Goal: Task Accomplishment & Management: Manage account settings

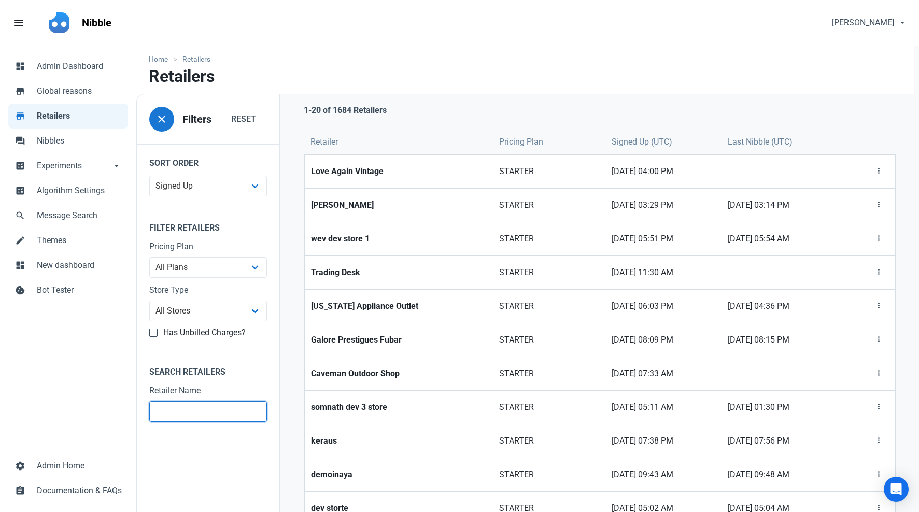
click at [178, 418] on input "text" at bounding box center [208, 411] width 118 height 21
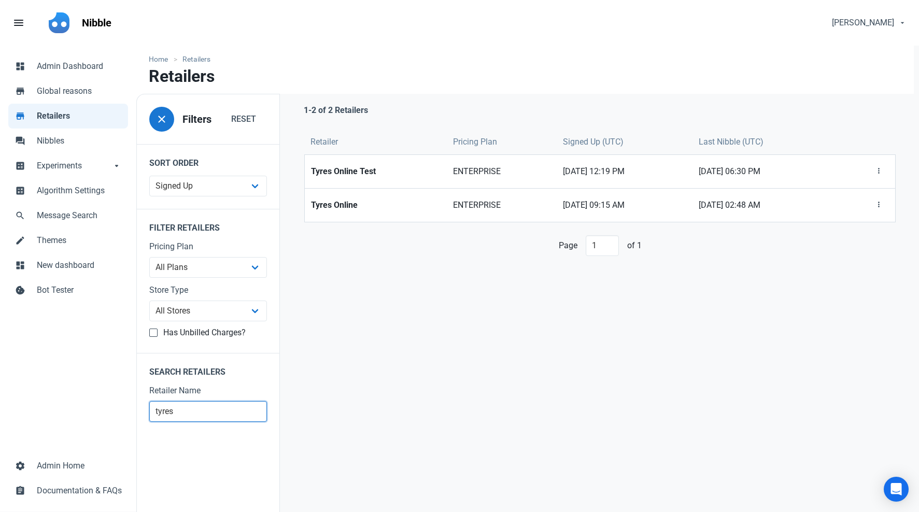
drag, startPoint x: 181, startPoint y: 414, endPoint x: 130, endPoint y: 411, distance: 51.4
click at [130, 411] on div "dashboard Admin Dashboard store Global reasons store Retailers forum Nibbles ca…" at bounding box center [459, 279] width 919 height 466
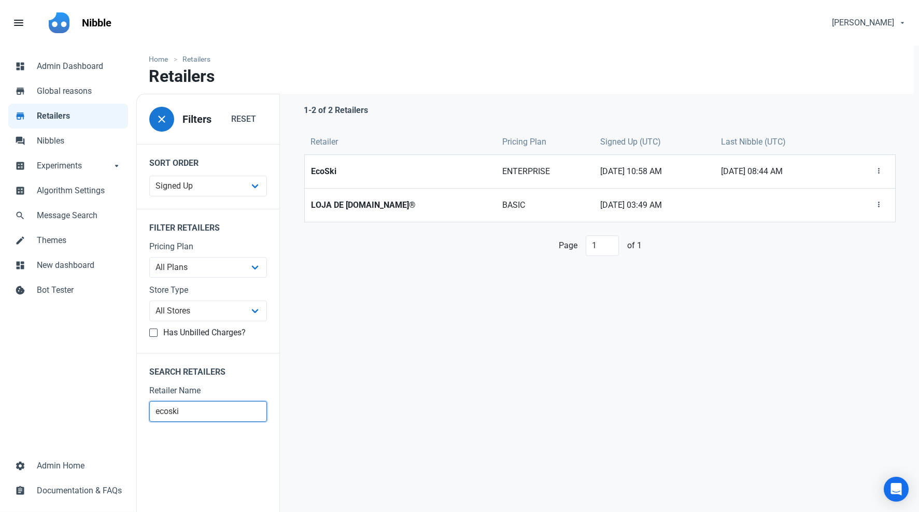
drag, startPoint x: 187, startPoint y: 415, endPoint x: 109, endPoint y: 411, distance: 77.8
click at [109, 411] on div "dashboard Admin Dashboard store Global reasons store Retailers forum Nibbles ca…" at bounding box center [459, 279] width 919 height 466
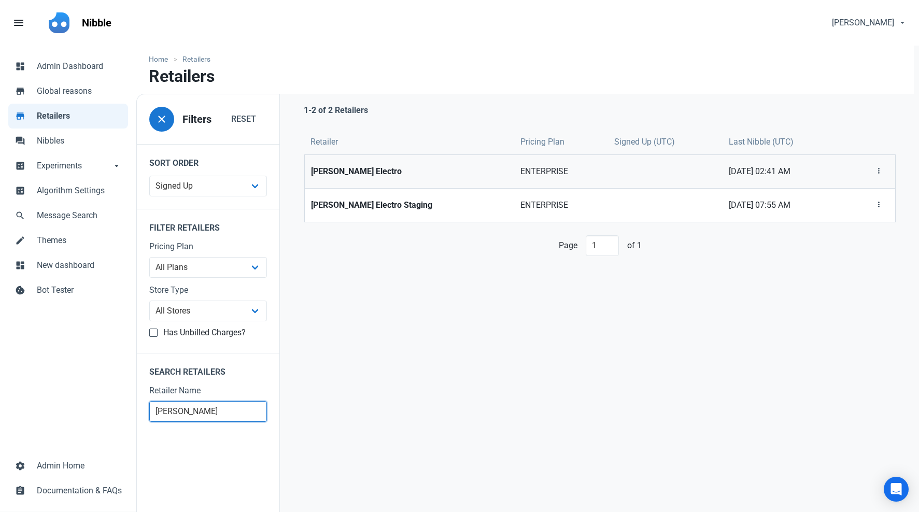
type input "corbeil"
click at [389, 163] on link "Corbeil Electro" at bounding box center [409, 171] width 209 height 33
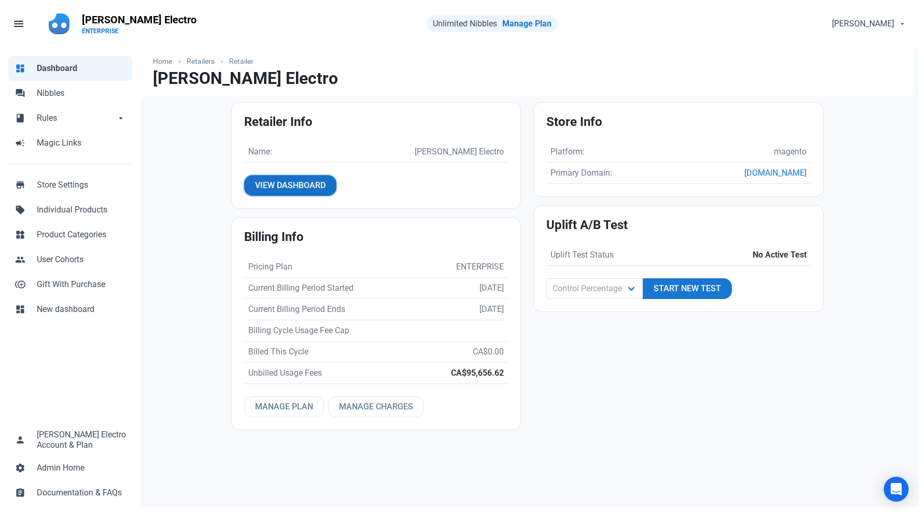
click at [323, 187] on span "View Dashboard" at bounding box center [290, 185] width 70 height 12
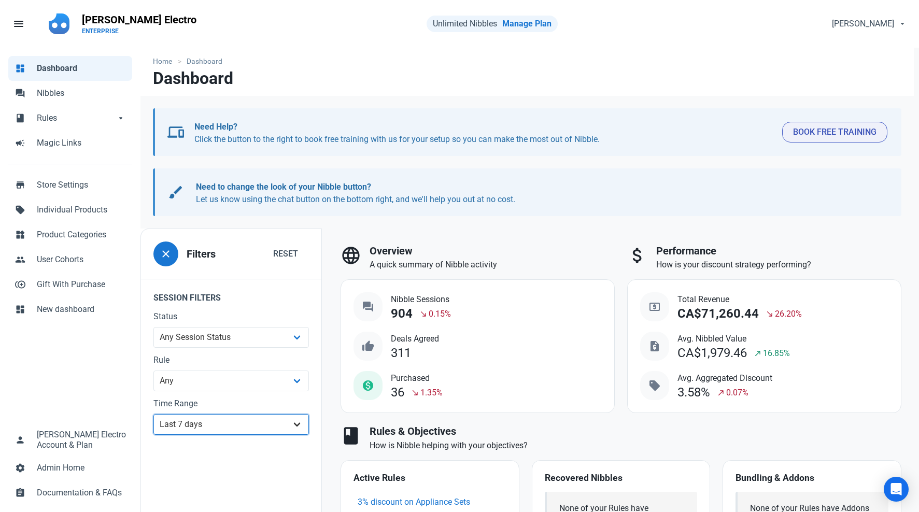
click at [240, 419] on select "All Time Last day Last 7 days Last 30 days Last 90 days Last 180 days Last 365 …" at bounding box center [230, 424] width 155 height 21
select select "custom"
click at [153, 414] on select "All Time Last day Last 7 days Last 30 days Last 90 days Last 180 days Last 365 …" at bounding box center [230, 424] width 155 height 21
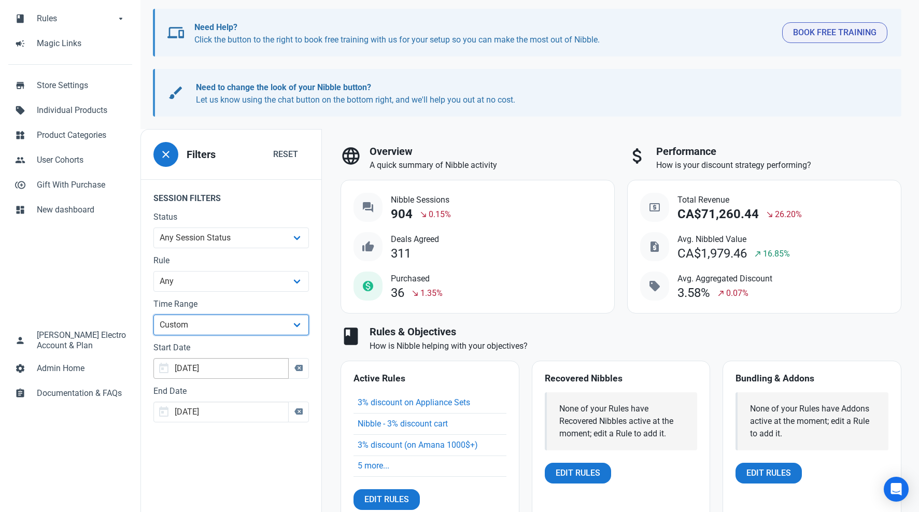
scroll to position [153, 0]
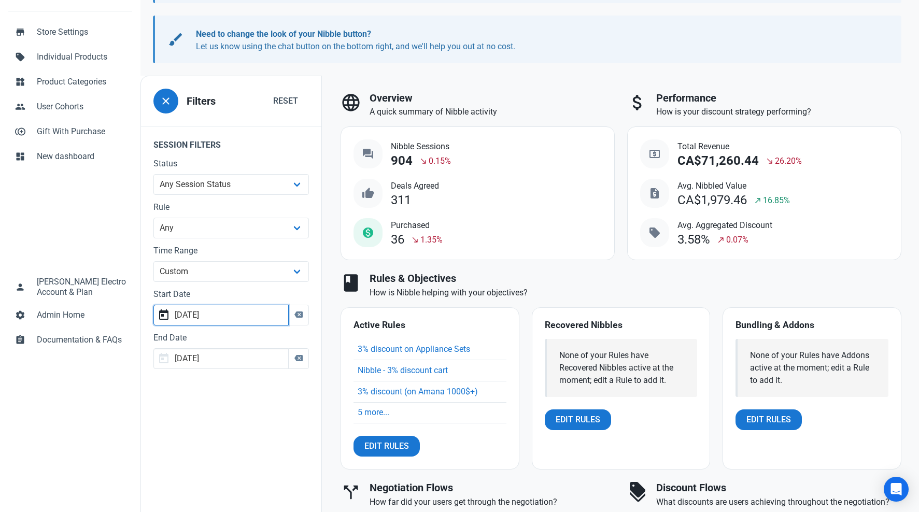
click at [274, 315] on input "2025-09-24" at bounding box center [220, 315] width 135 height 21
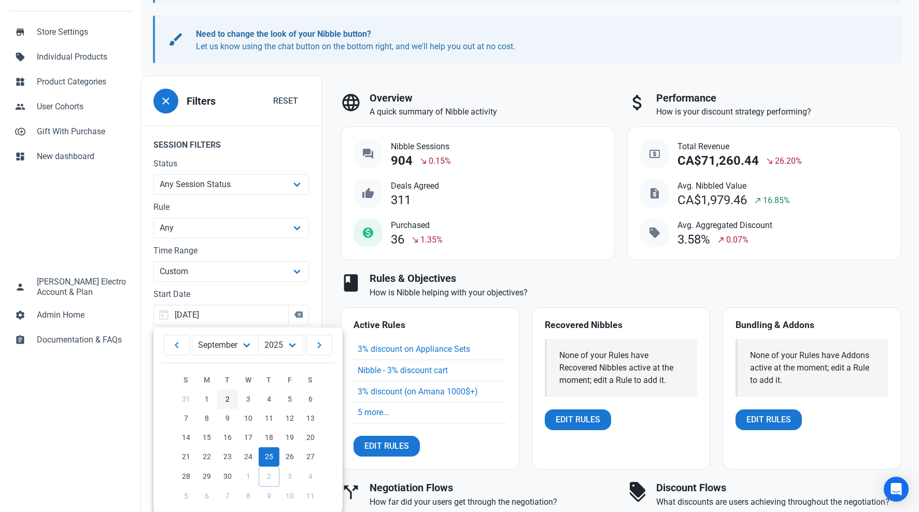
click at [225, 399] on span "2" at bounding box center [227, 399] width 4 height 8
type input "2025-09-01"
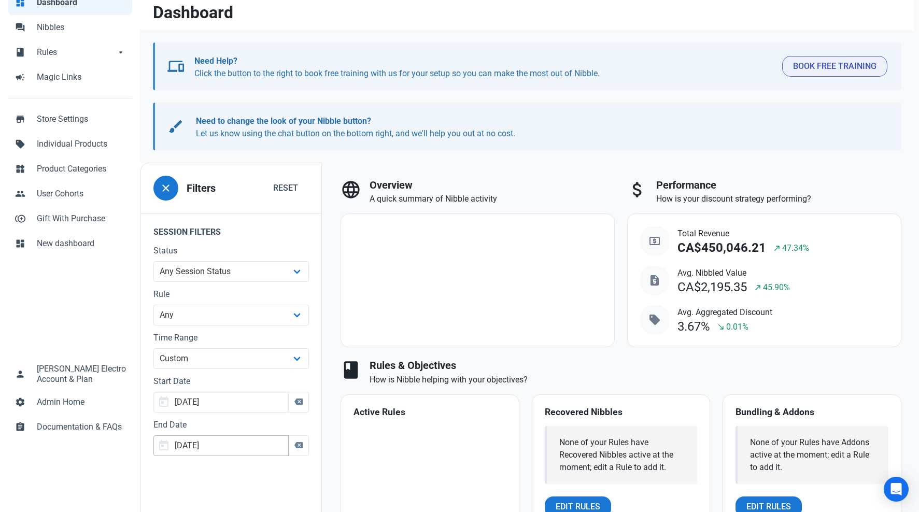
scroll to position [106, 0]
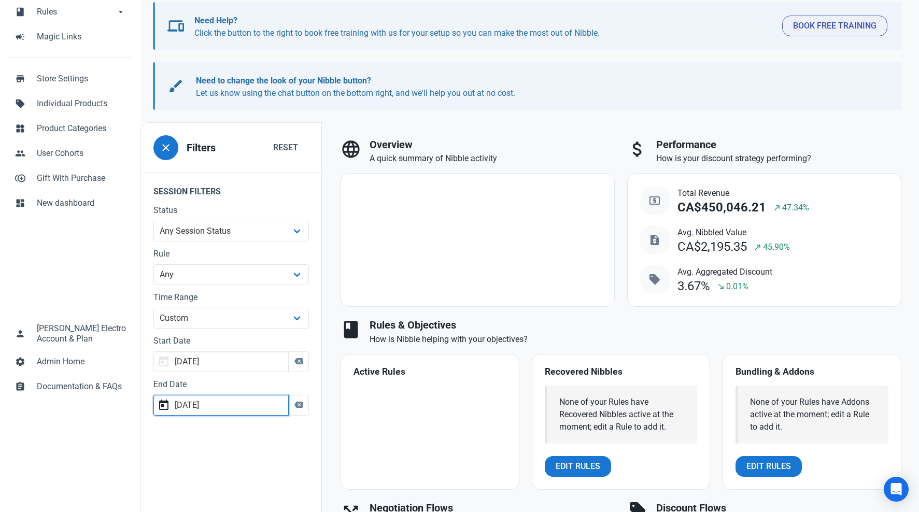
click at [226, 407] on input "2025-09-30" at bounding box center [220, 405] width 135 height 21
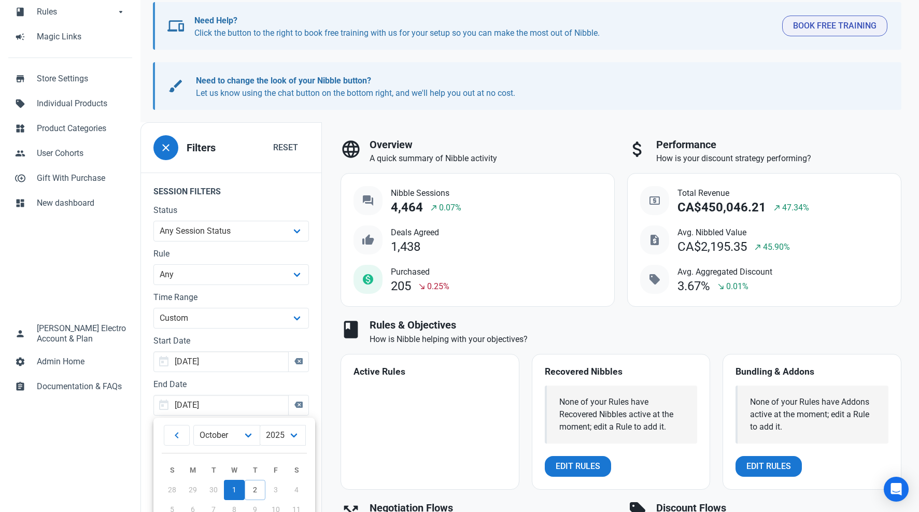
click at [234, 491] on link "1" at bounding box center [234, 490] width 21 height 20
click at [243, 413] on input "2025-09-30" at bounding box center [220, 405] width 135 height 21
click at [234, 492] on link "1" at bounding box center [234, 490] width 21 height 20
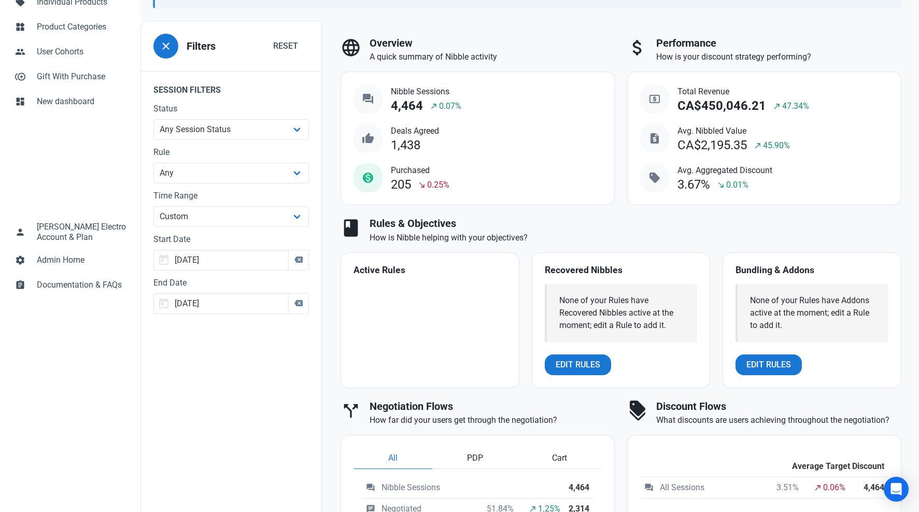
scroll to position [215, 0]
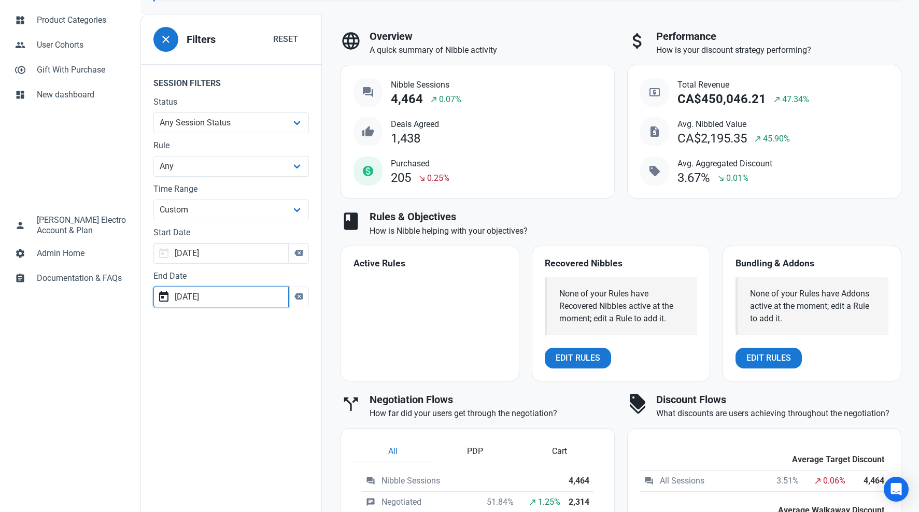
click at [248, 299] on input "2025-09-30" at bounding box center [220, 297] width 135 height 21
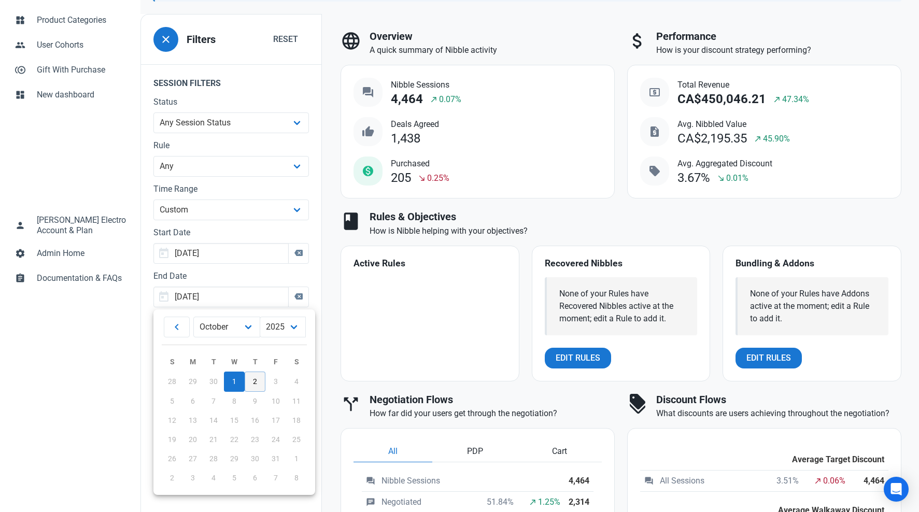
click at [253, 378] on span "2" at bounding box center [255, 381] width 4 height 8
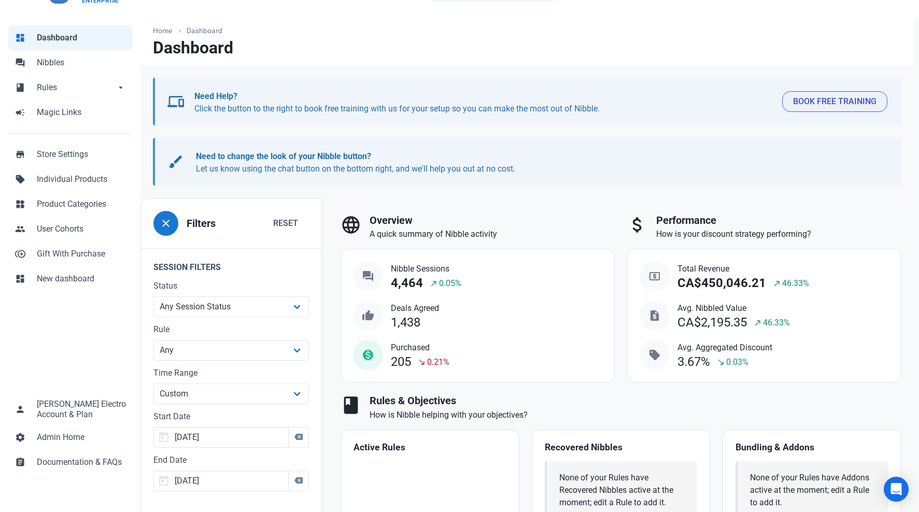
scroll to position [62, 0]
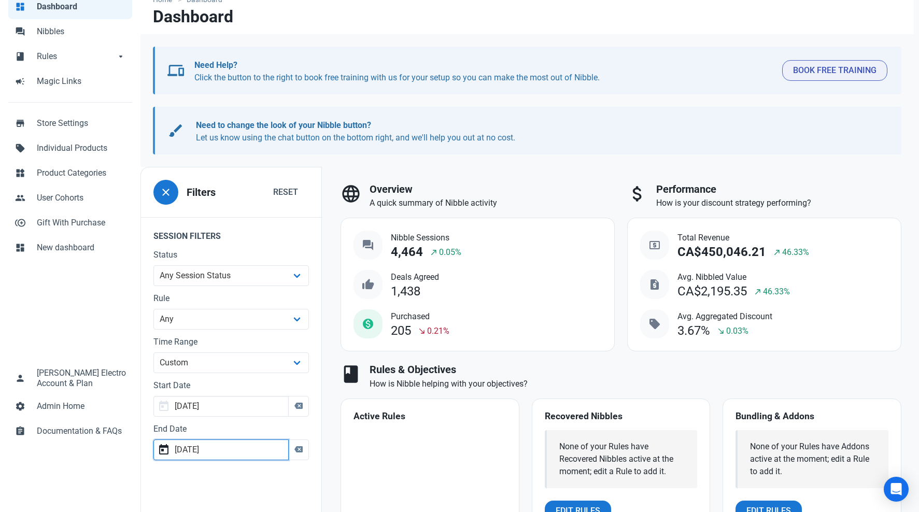
click at [230, 446] on input "2025-10-01" at bounding box center [220, 449] width 135 height 21
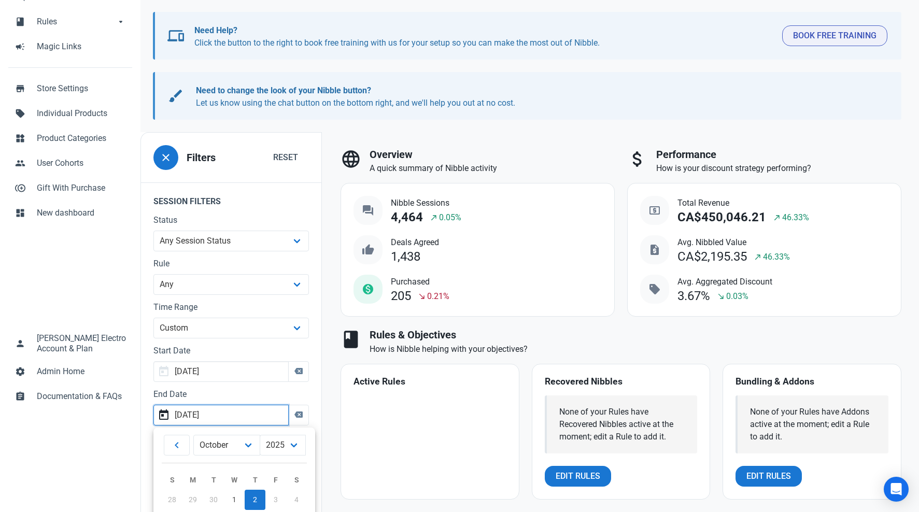
scroll to position [103, 0]
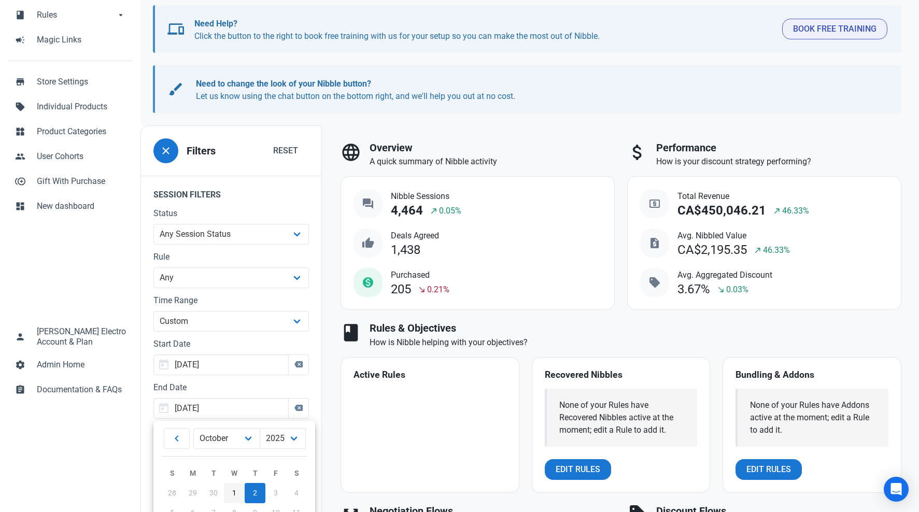
click at [233, 492] on link "1" at bounding box center [234, 493] width 21 height 20
type input "2025-09-30"
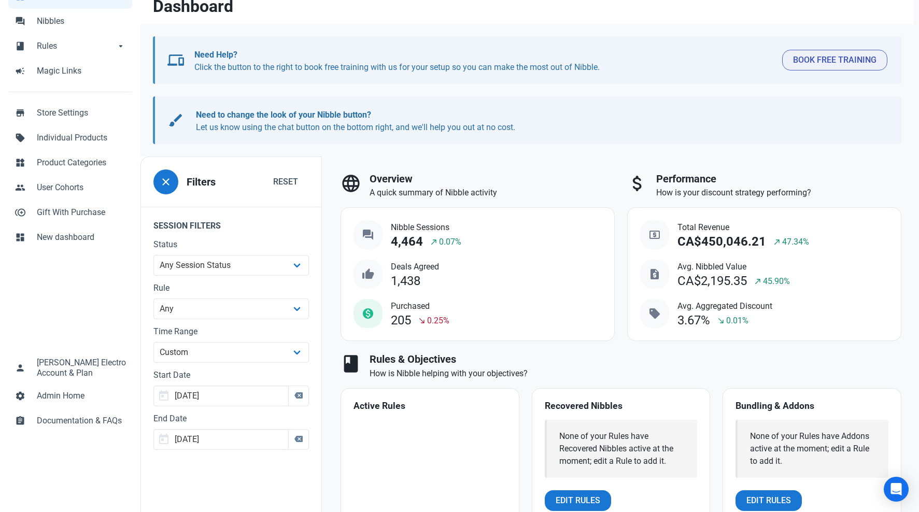
scroll to position [79, 0]
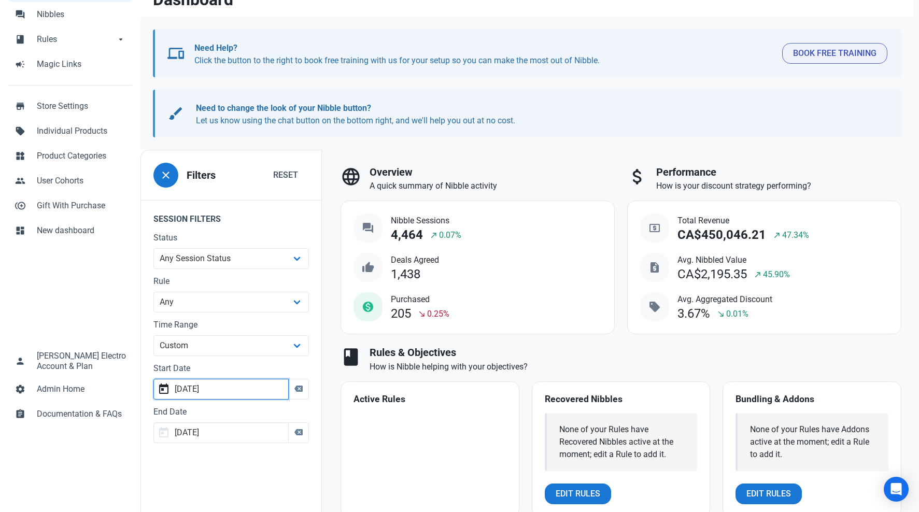
click at [235, 388] on input "2025-09-01" at bounding box center [220, 389] width 135 height 21
click at [200, 390] on input "2025-09-01" at bounding box center [220, 389] width 135 height 21
type input "2025-07-31"
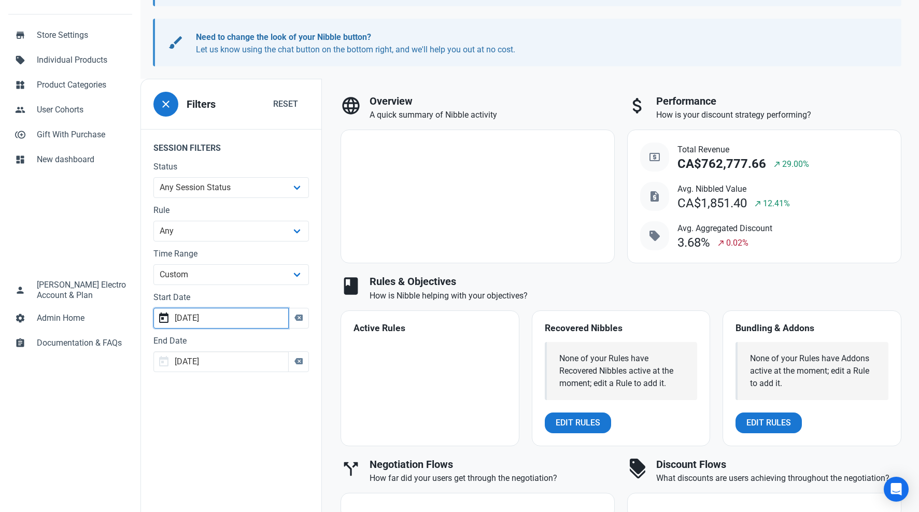
click at [206, 319] on input "2025-07-31" at bounding box center [220, 318] width 135 height 21
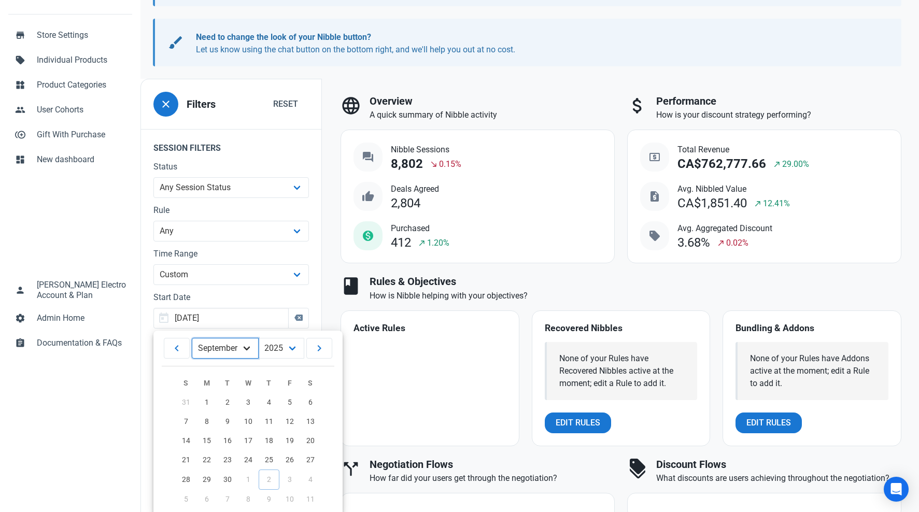
click at [251, 351] on select "January February March April May June July August September October November De…" at bounding box center [225, 348] width 67 height 21
select select "7"
click at [192, 338] on select "January February March April May June July August September October November De…" at bounding box center [225, 348] width 67 height 21
click at [309, 401] on link "2" at bounding box center [310, 402] width 21 height 19
type input "2025-08-01"
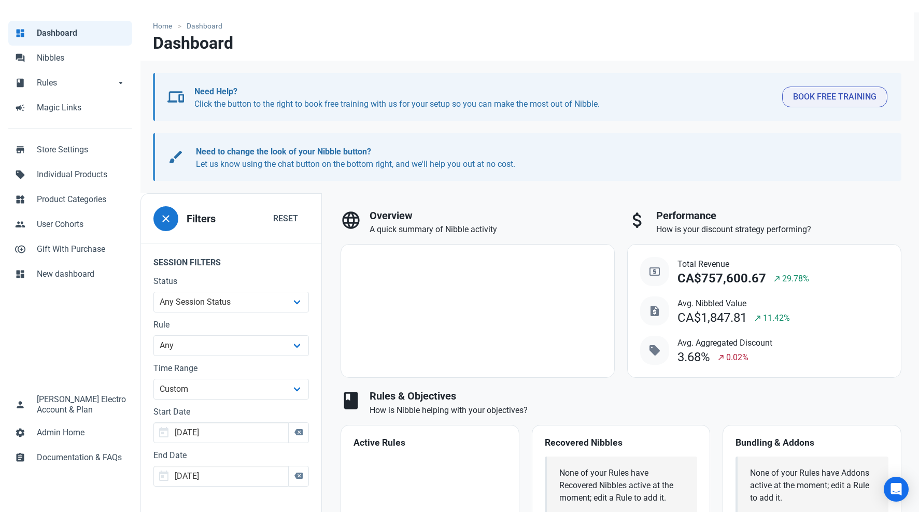
scroll to position [73, 0]
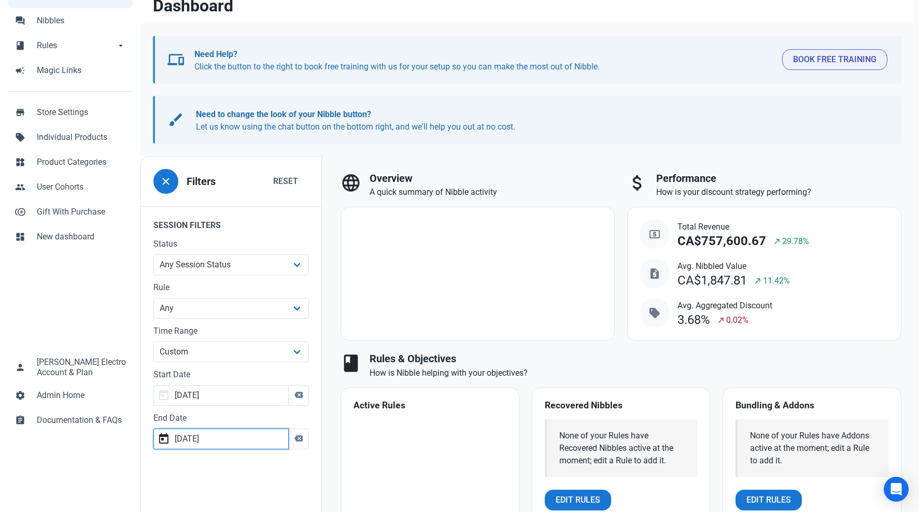
click at [235, 440] on input "2025-09-30" at bounding box center [220, 439] width 135 height 21
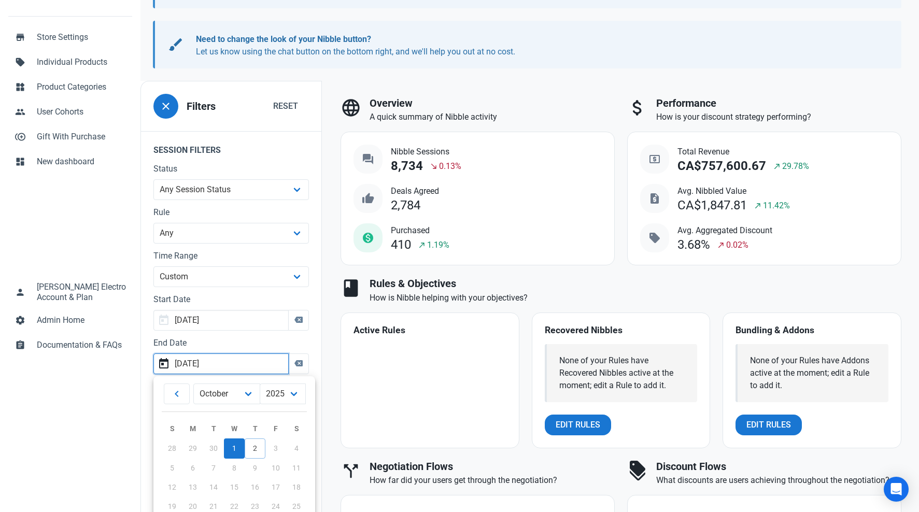
scroll to position [154, 0]
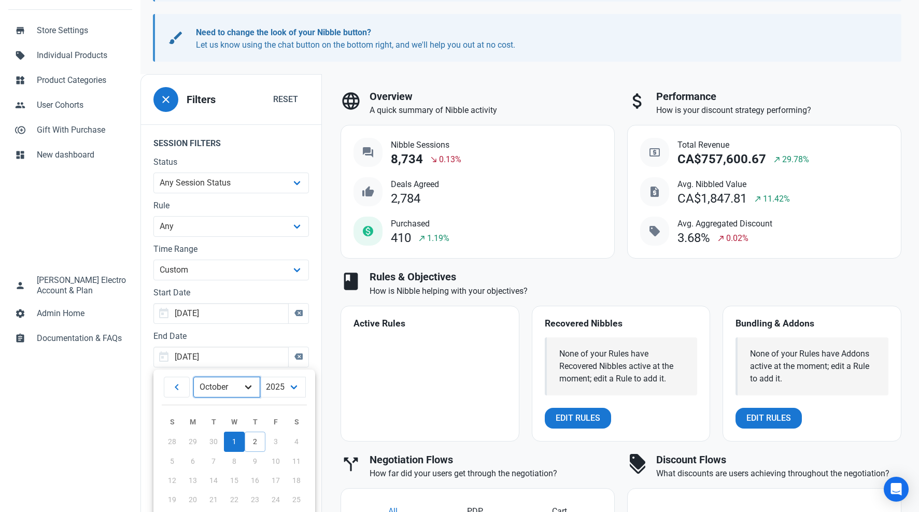
click at [230, 391] on select "January February March April May June July August September October November De…" at bounding box center [226, 387] width 67 height 21
select select "8"
click at [193, 377] on select "January February March April May June July August September October November De…" at bounding box center [226, 387] width 67 height 21
click at [205, 438] on span "1" at bounding box center [207, 441] width 4 height 8
type input "2025-08-31"
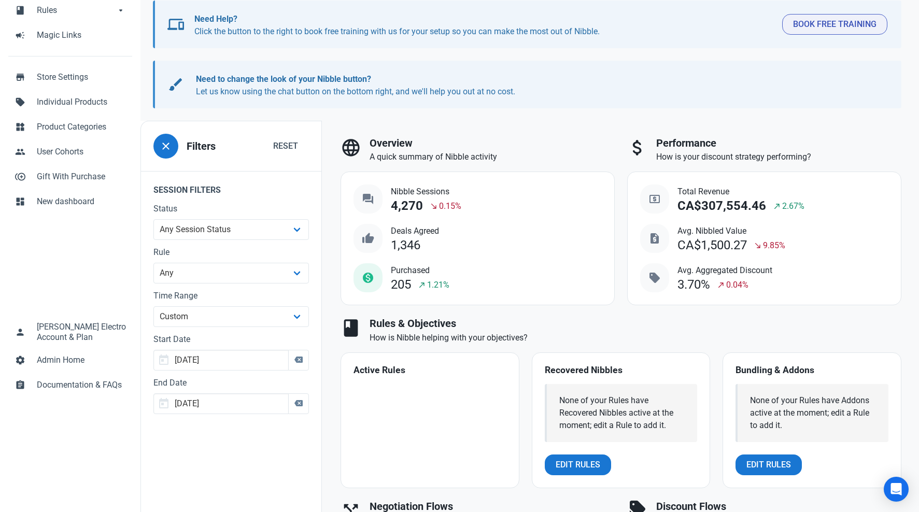
scroll to position [161, 0]
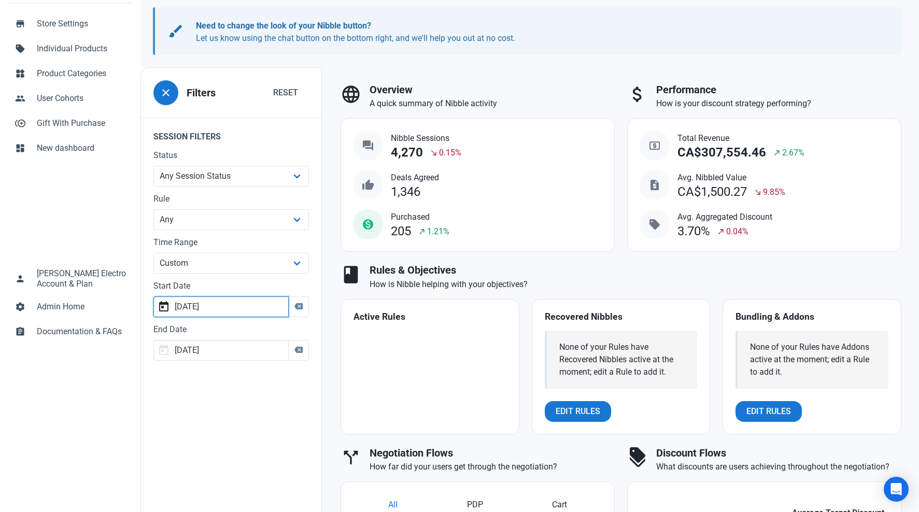
click at [220, 314] on input "2025-08-01" at bounding box center [220, 306] width 135 height 21
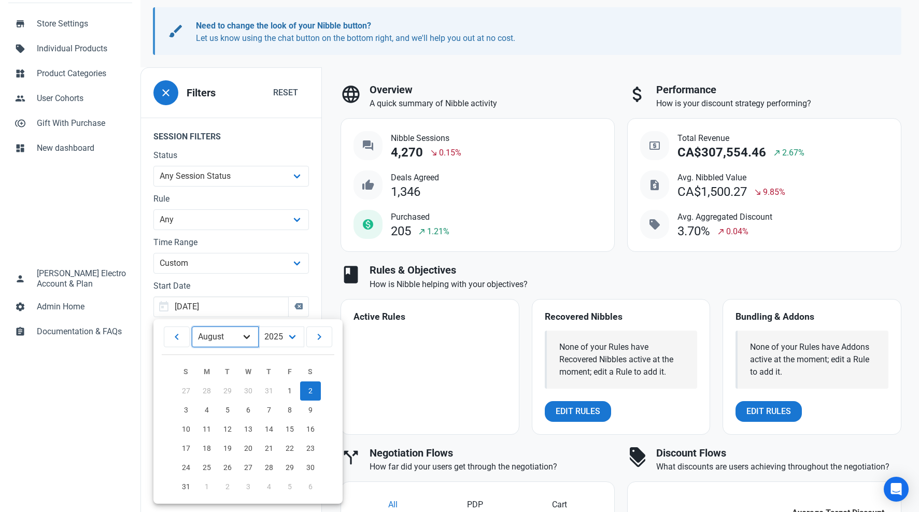
click at [243, 344] on select "January February March April May June July August September October November De…" at bounding box center [225, 336] width 67 height 21
select select "8"
click at [192, 326] on select "January February March April May June July August September October November De…" at bounding box center [225, 336] width 67 height 21
click at [191, 392] on link "1" at bounding box center [192, 390] width 21 height 19
type input "2025-08-31"
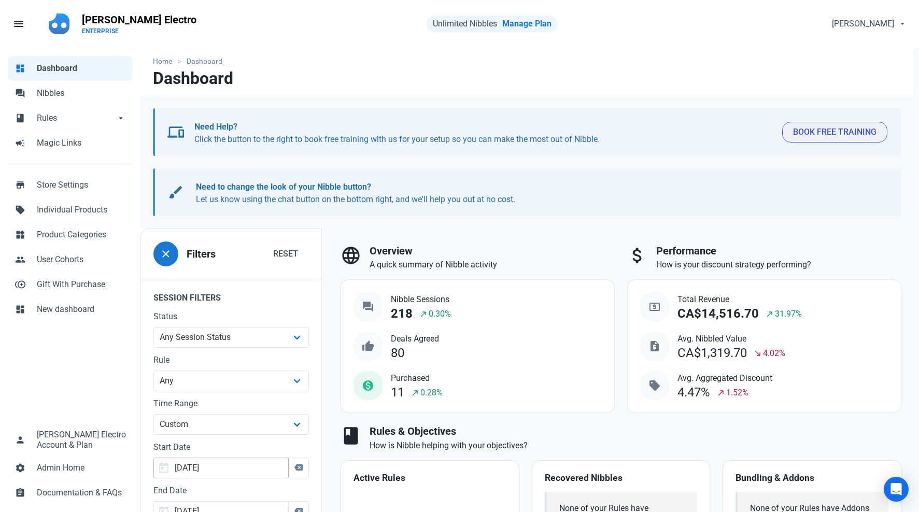
scroll to position [89, 0]
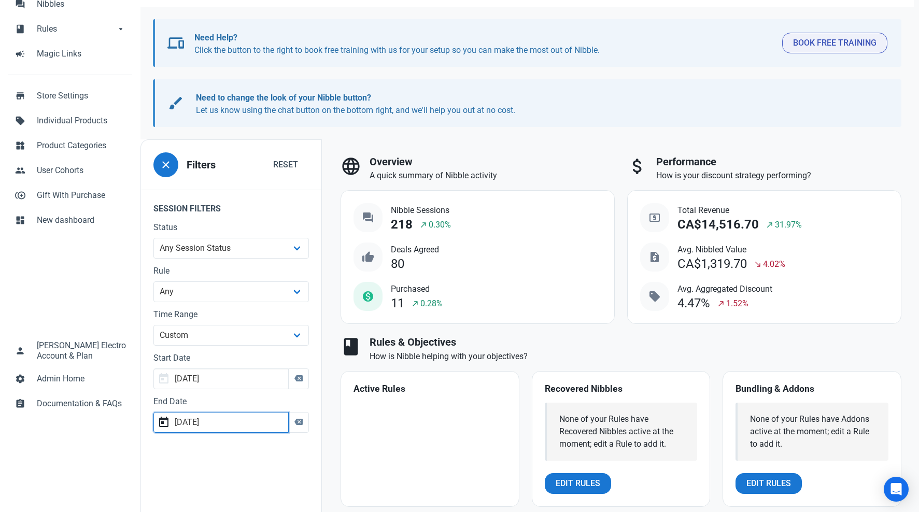
click at [238, 418] on input "2025-08-31" at bounding box center [220, 422] width 135 height 21
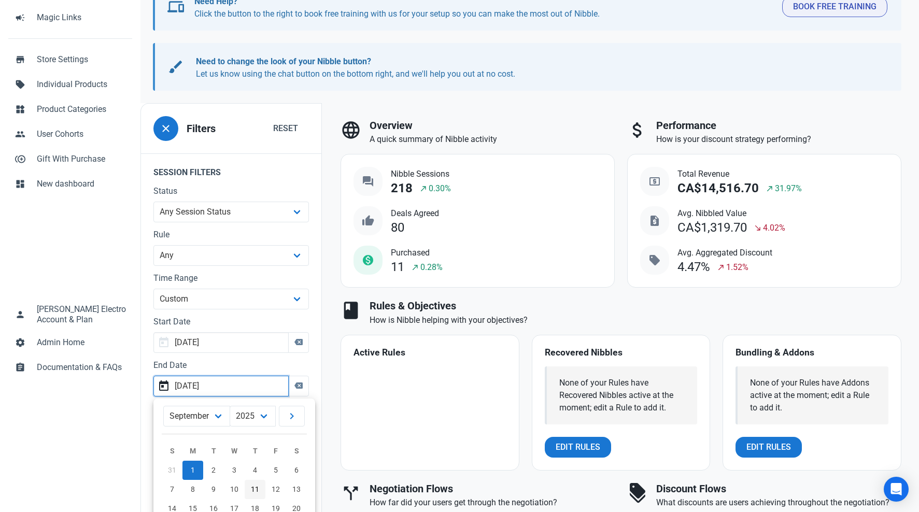
scroll to position [156, 0]
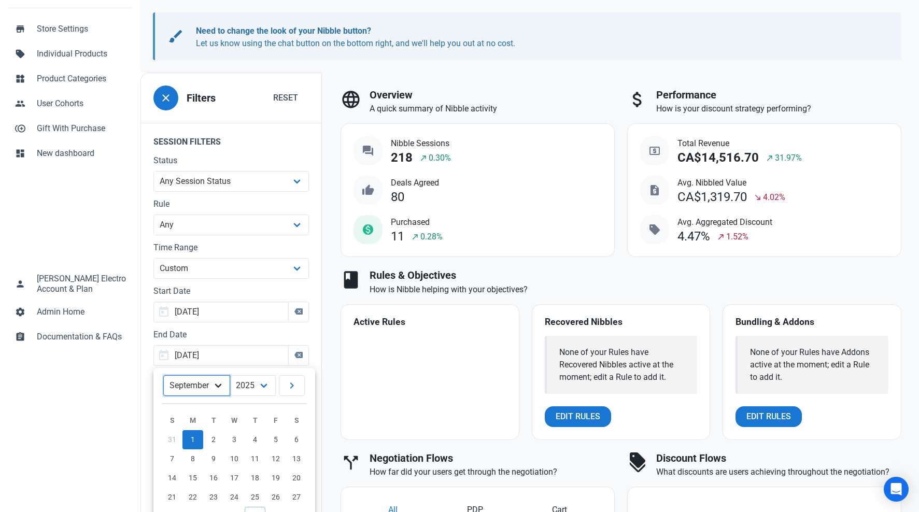
click at [195, 385] on select "January February March April May June July August September October November De…" at bounding box center [196, 385] width 67 height 21
select select "9"
click at [188, 375] on select "January February March April May June July August September October November De…" at bounding box center [196, 385] width 67 height 21
click at [232, 440] on span "1" at bounding box center [234, 440] width 4 height 8
type input "2025-09-30"
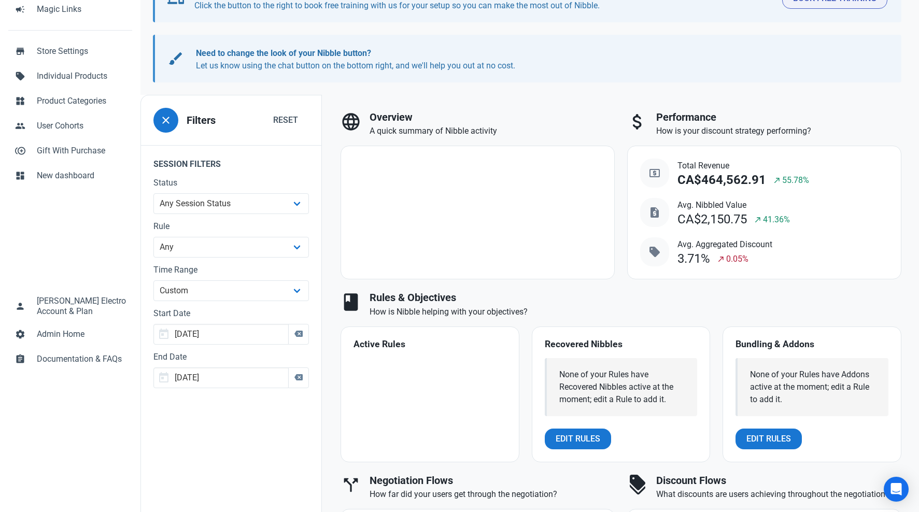
scroll to position [187, 0]
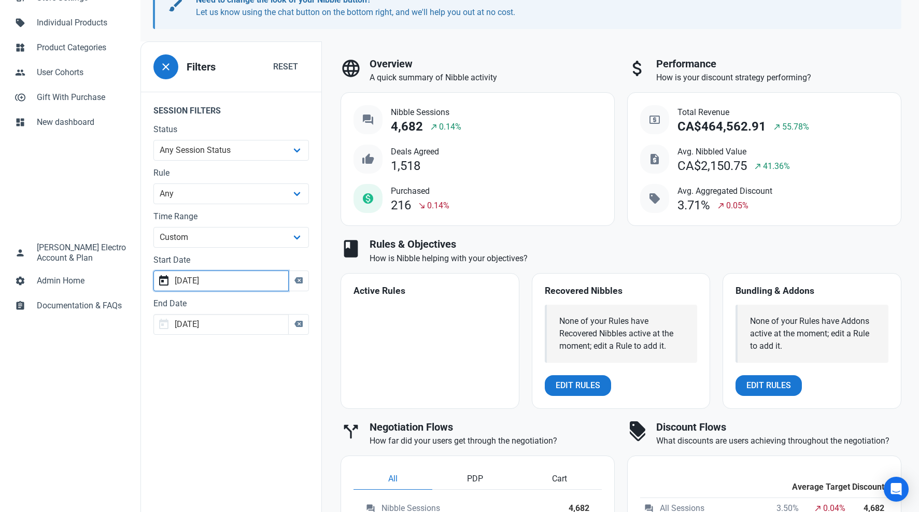
click at [229, 279] on input "2025-08-31" at bounding box center [220, 281] width 135 height 21
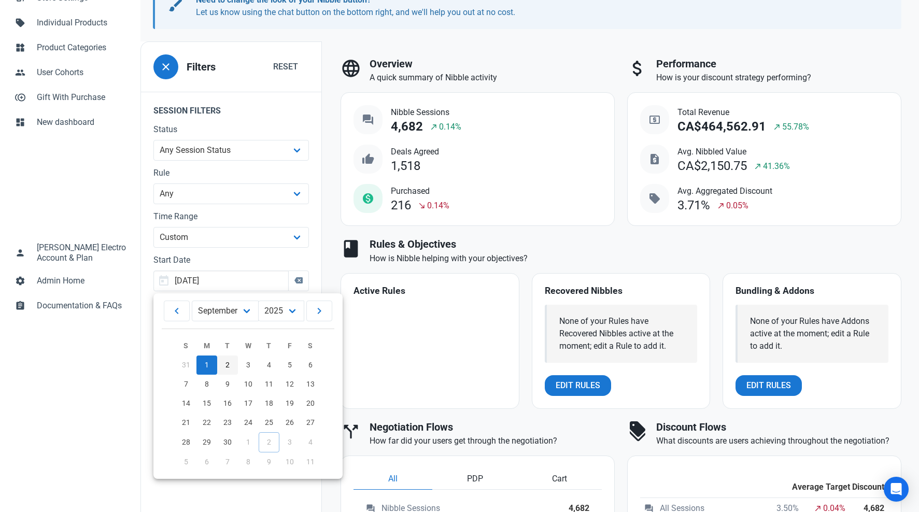
click at [225, 362] on span "2" at bounding box center [227, 365] width 4 height 8
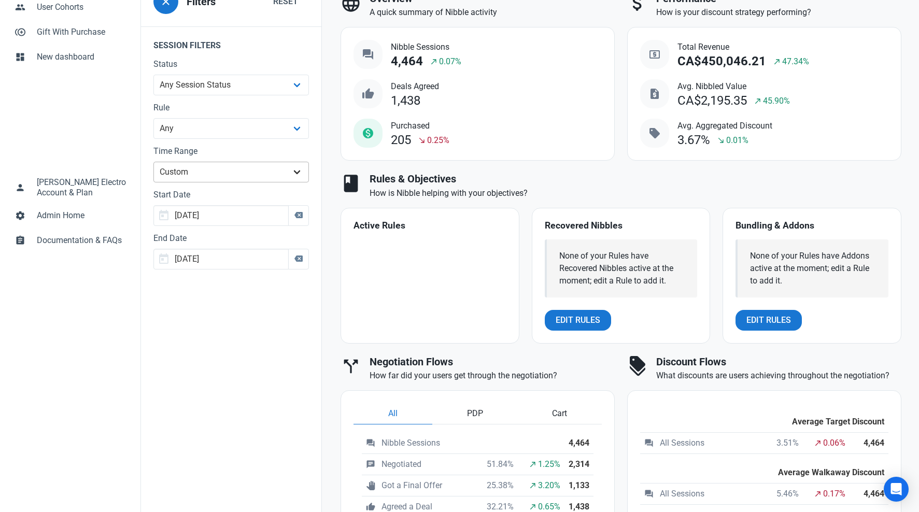
scroll to position [26, 0]
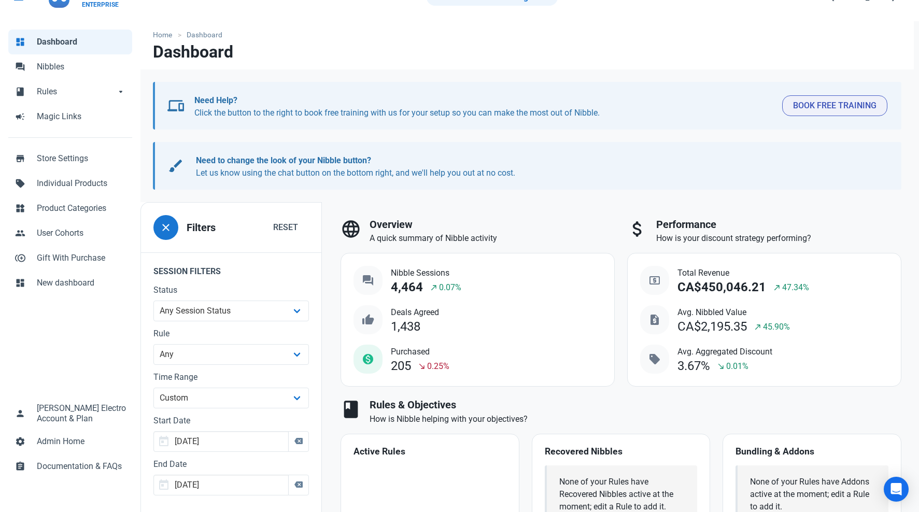
type input "2025-08-31"
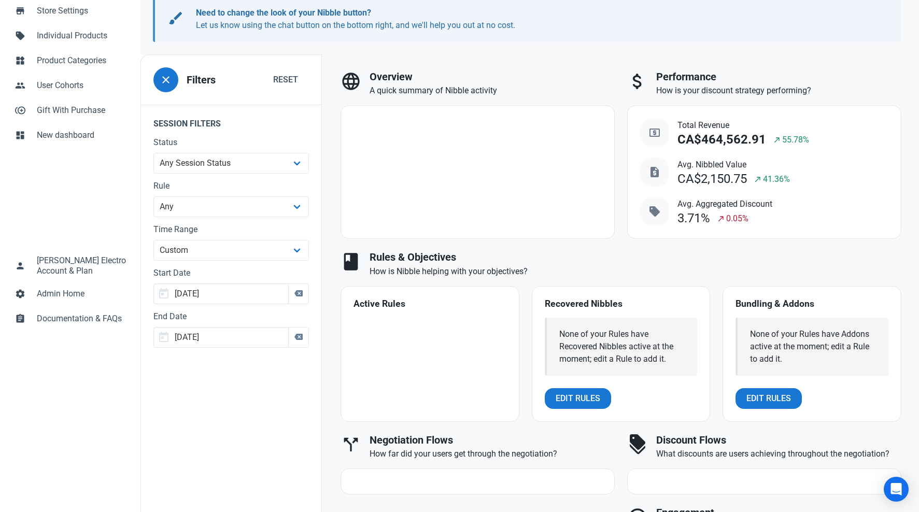
type input "2025-08-31"
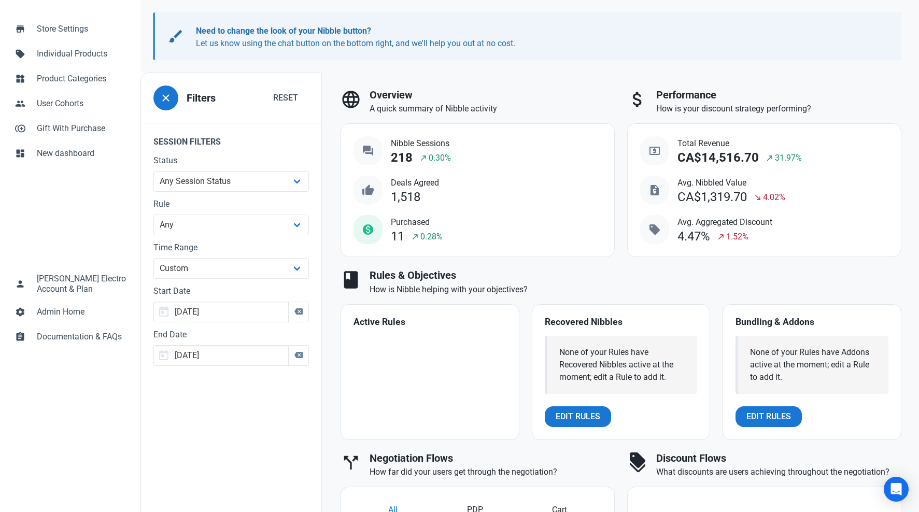
type input "2025-08-01"
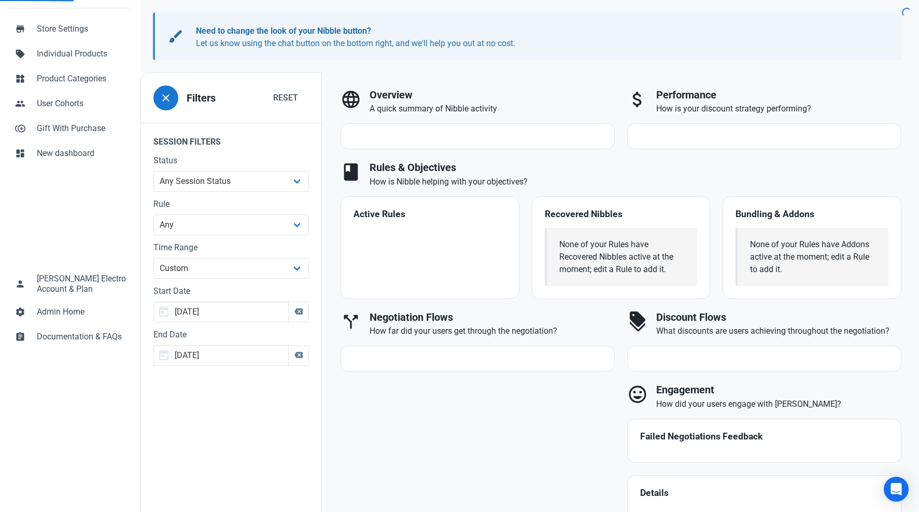
scroll to position [161, 0]
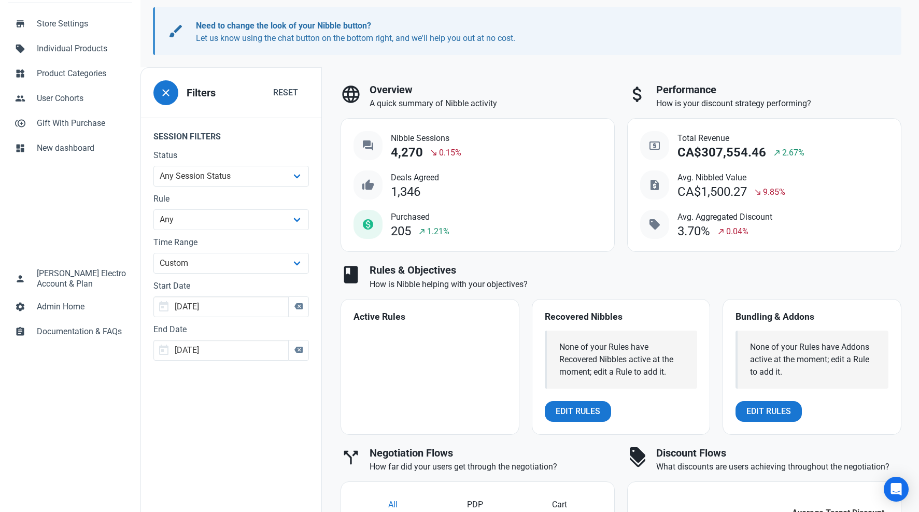
type input "2025-09-30"
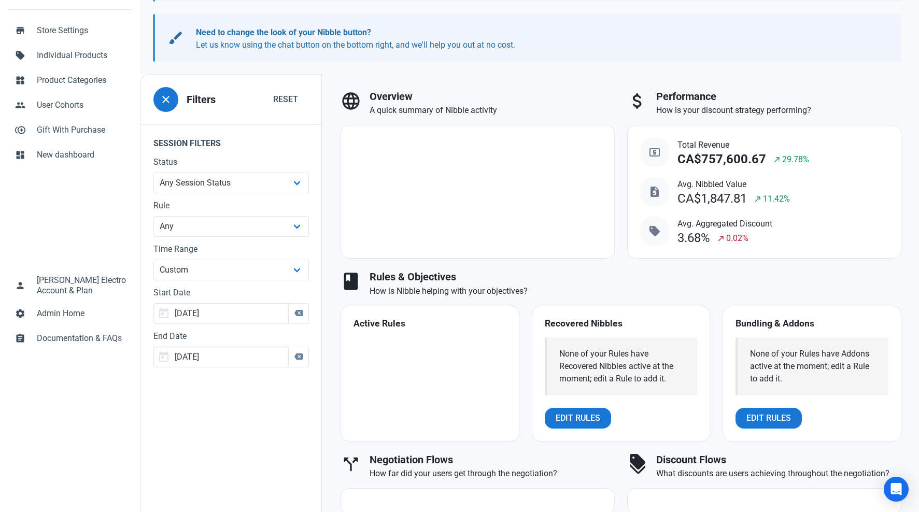
scroll to position [150, 0]
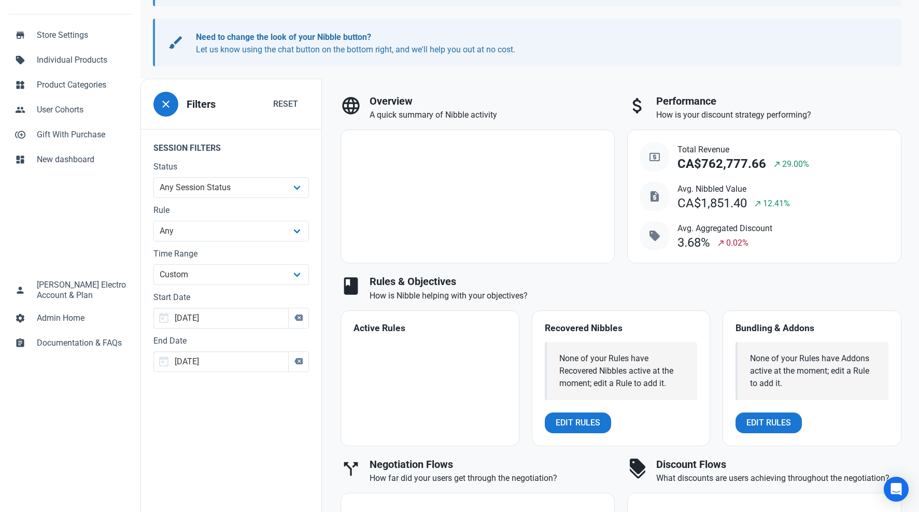
type input "2025-09-01"
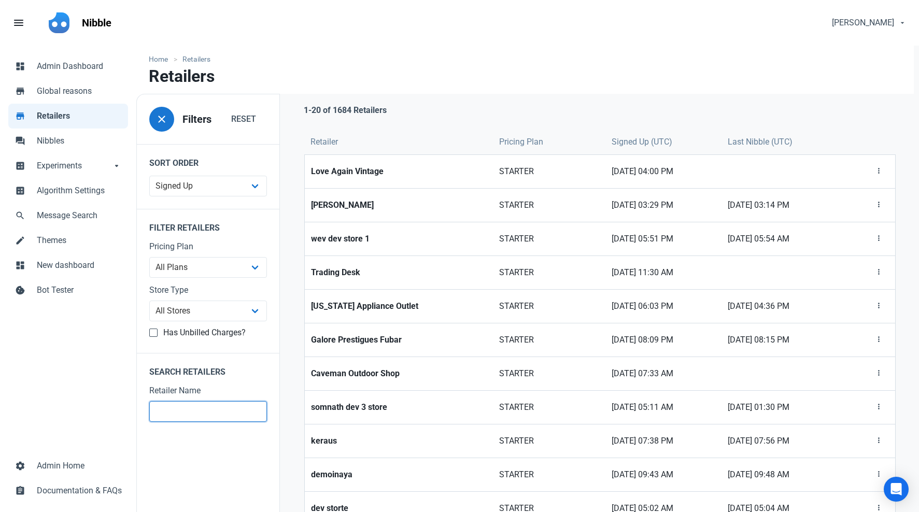
click at [204, 419] on input "text" at bounding box center [208, 411] width 118 height 21
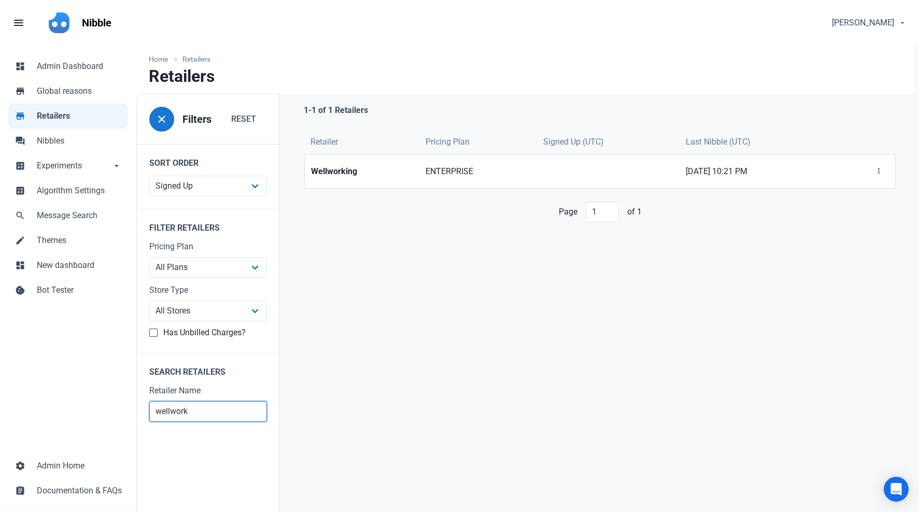
type input "wellwork"
click at [338, 181] on link "Wellworking" at bounding box center [362, 171] width 115 height 33
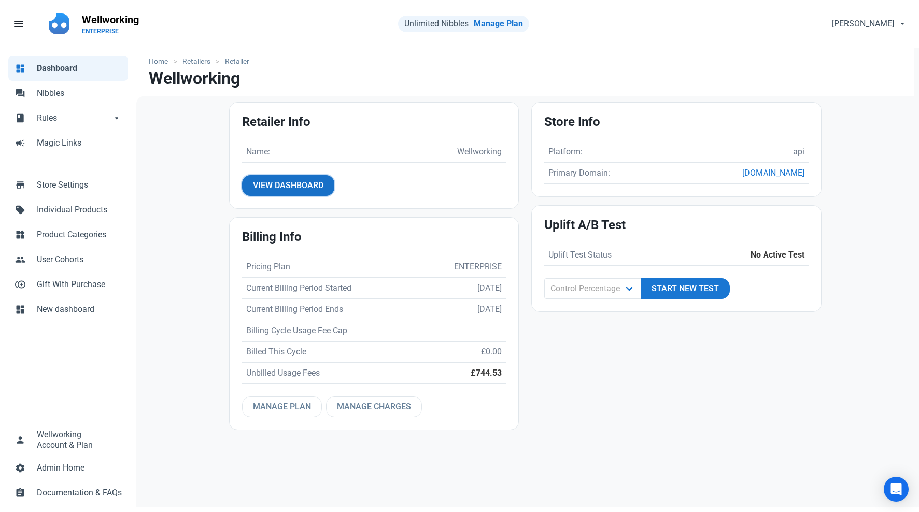
click at [317, 182] on span "View Dashboard" at bounding box center [288, 185] width 70 height 12
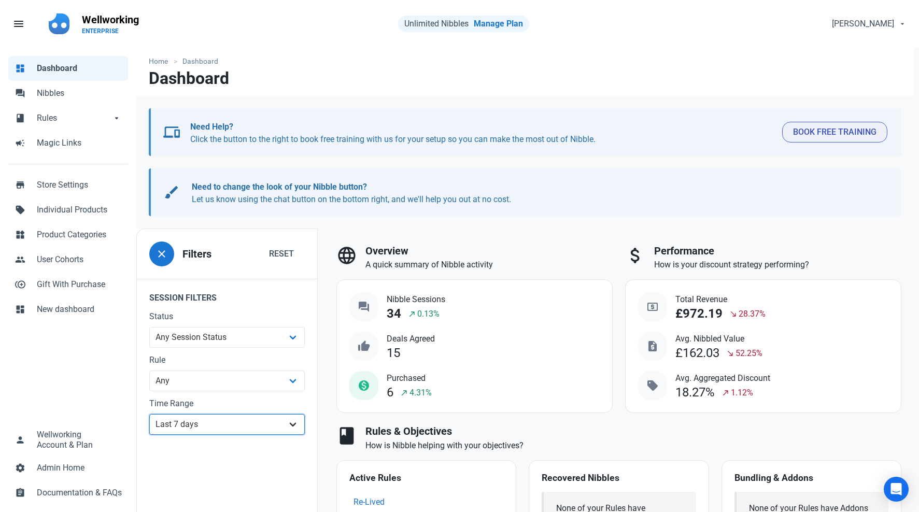
click at [245, 421] on select "All Time Last day Last 7 days Last 30 days Last 90 days Last 180 days Last 365 …" at bounding box center [226, 424] width 155 height 21
select select "30d"
click at [149, 414] on select "All Time Last day Last 7 days Last 30 days Last 90 days Last 180 days Last 365 …" at bounding box center [226, 424] width 155 height 21
